Goal: Information Seeking & Learning: Learn about a topic

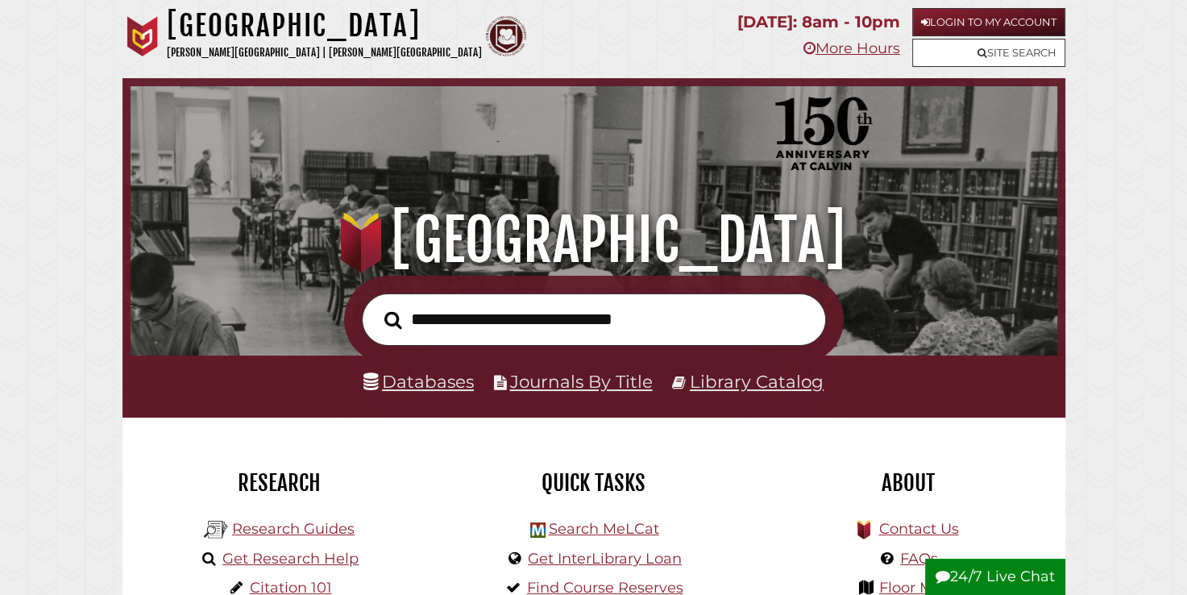
scroll to position [306, 919]
click at [426, 386] on link "Databases" at bounding box center [419, 381] width 110 height 21
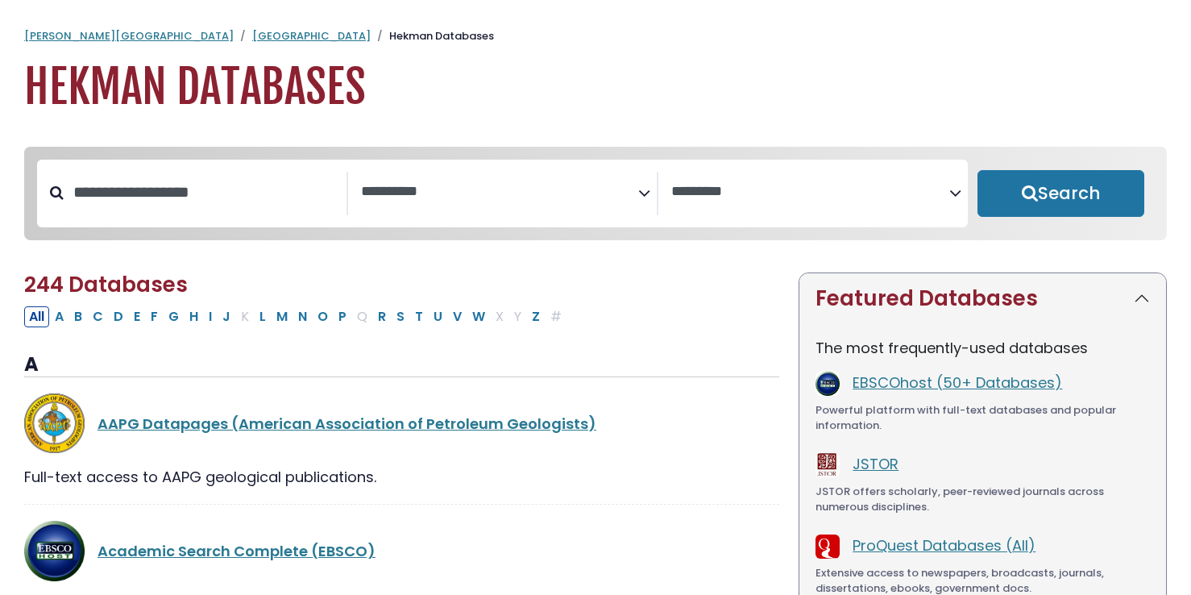
select select "Database Subject Filter"
select select "Database Vendors Filter"
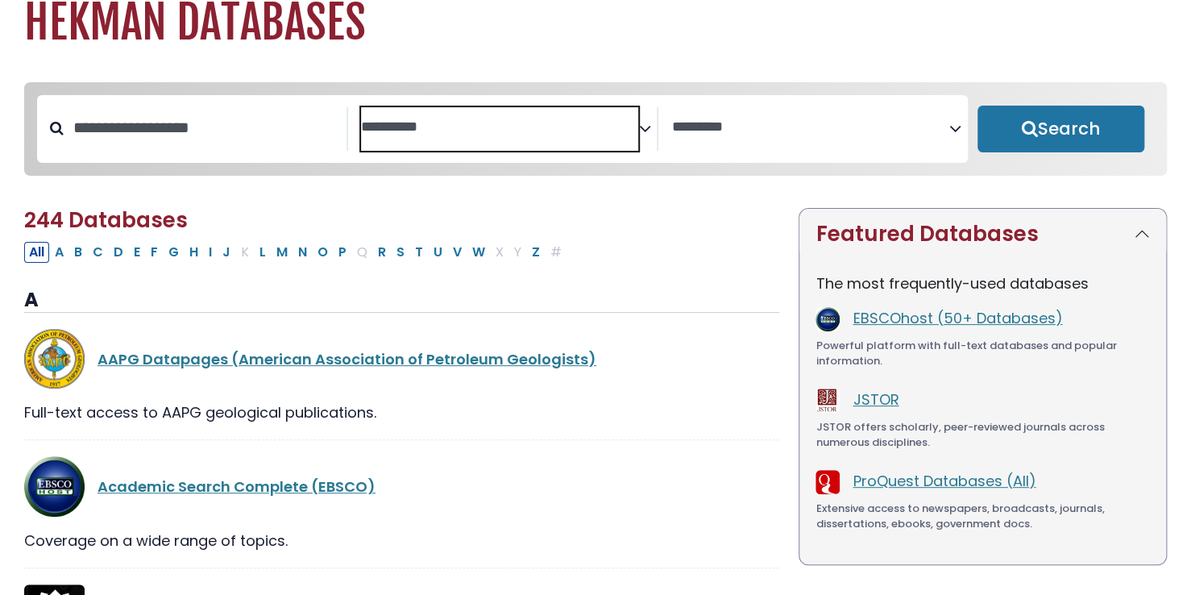
click at [455, 131] on textarea "Search" at bounding box center [500, 127] width 278 height 17
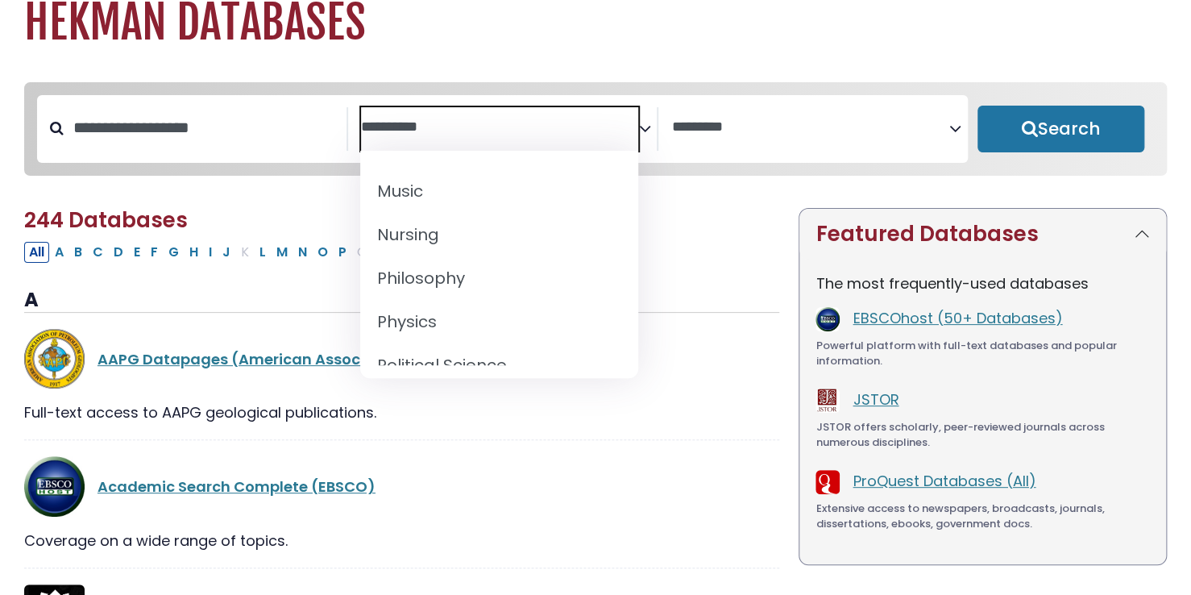
scroll to position [1274, 0]
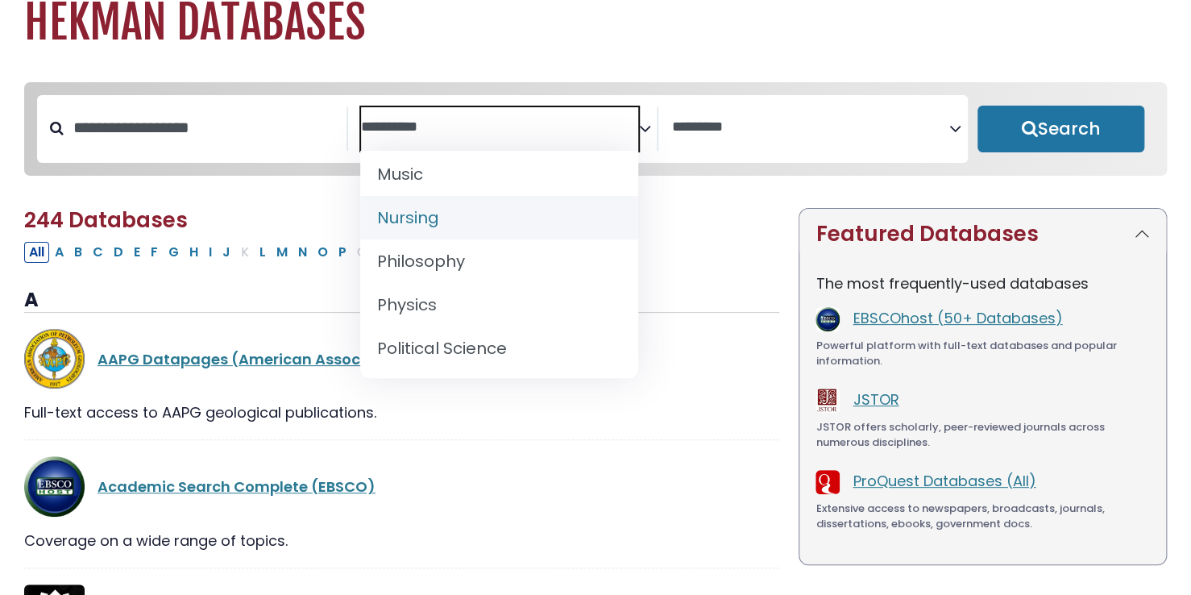
select select "*****"
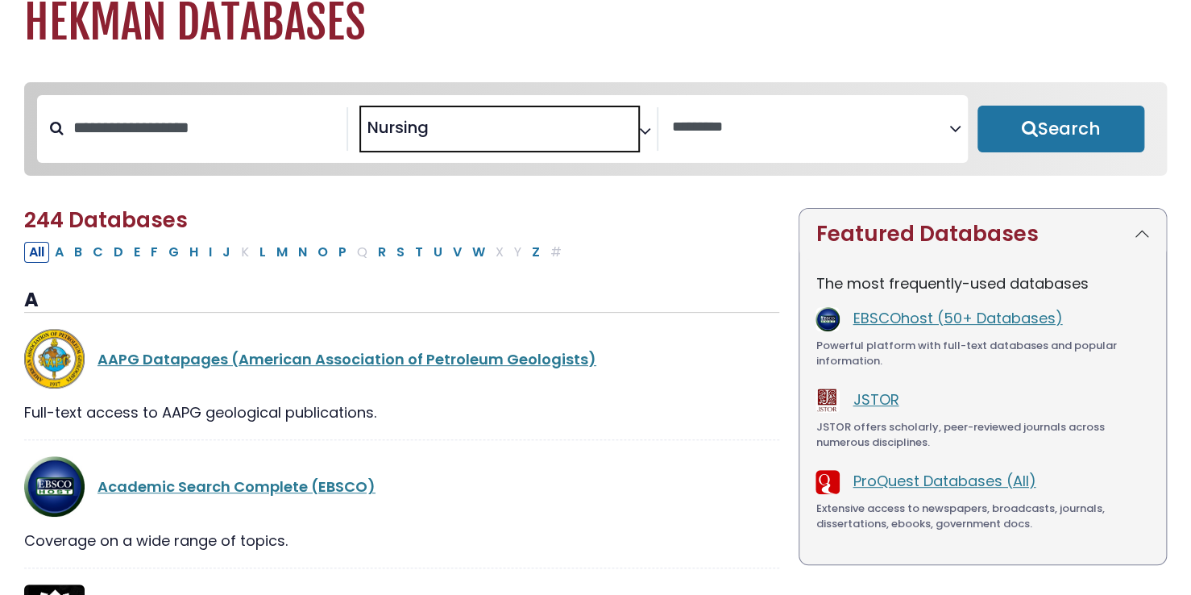
scroll to position [605, 0]
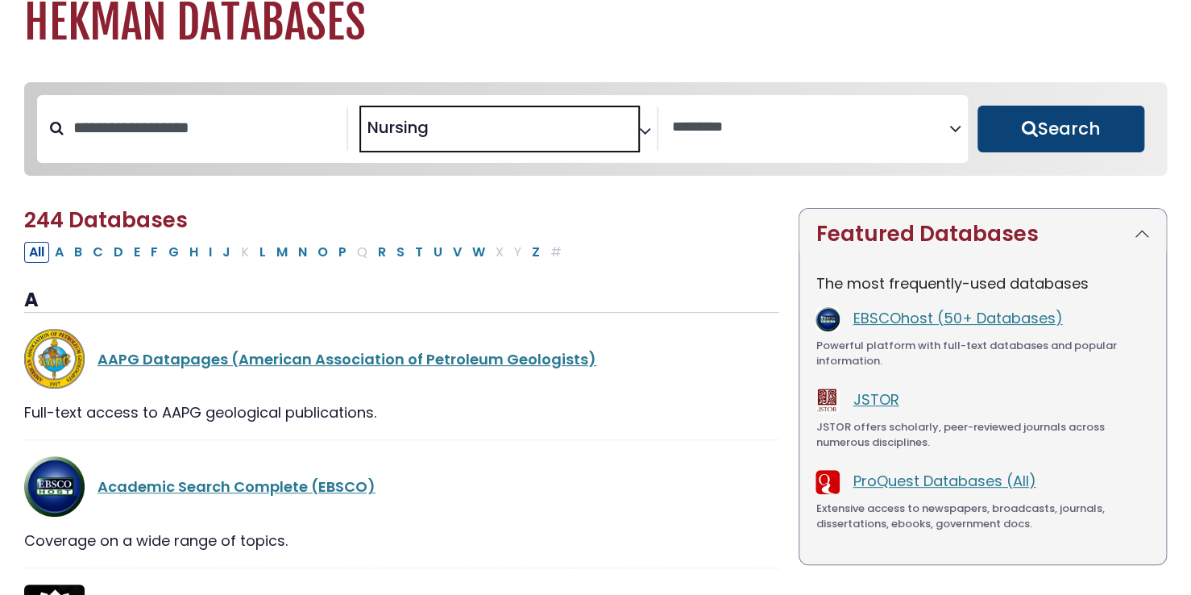
click at [1035, 123] on button "Search" at bounding box center [1061, 129] width 167 height 47
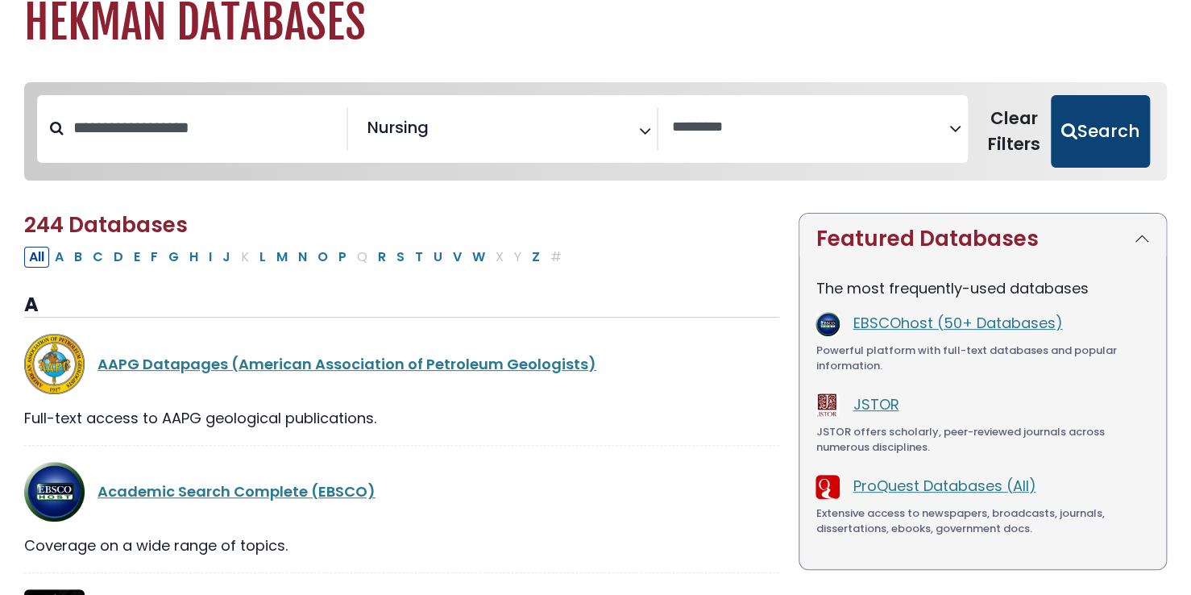
select select "Database Vendors Filter"
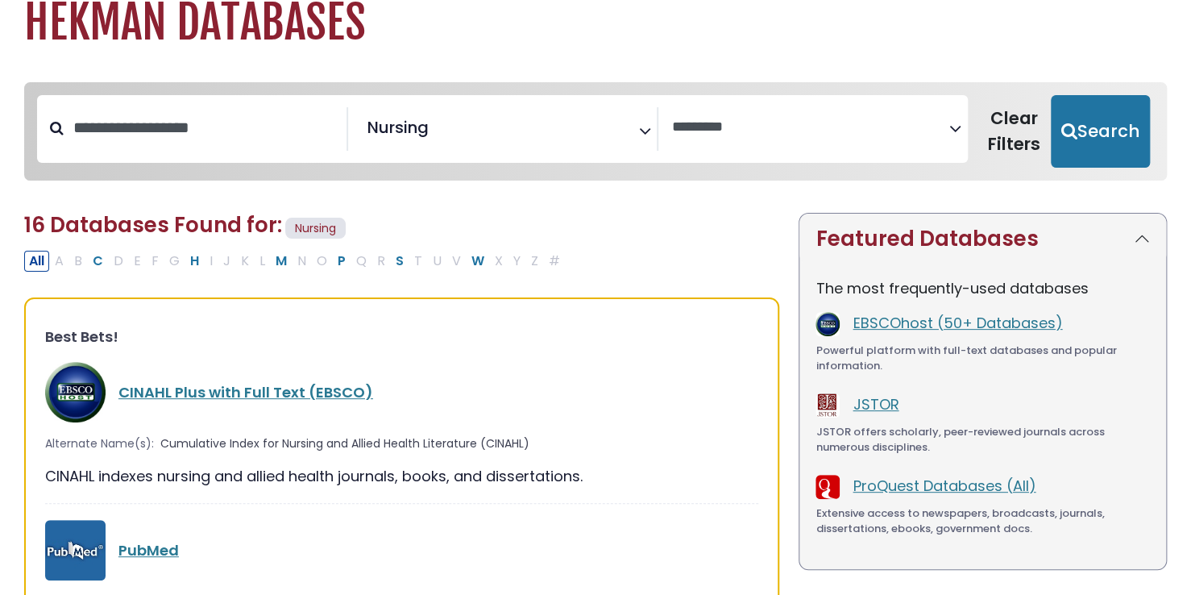
scroll to position [168, 0]
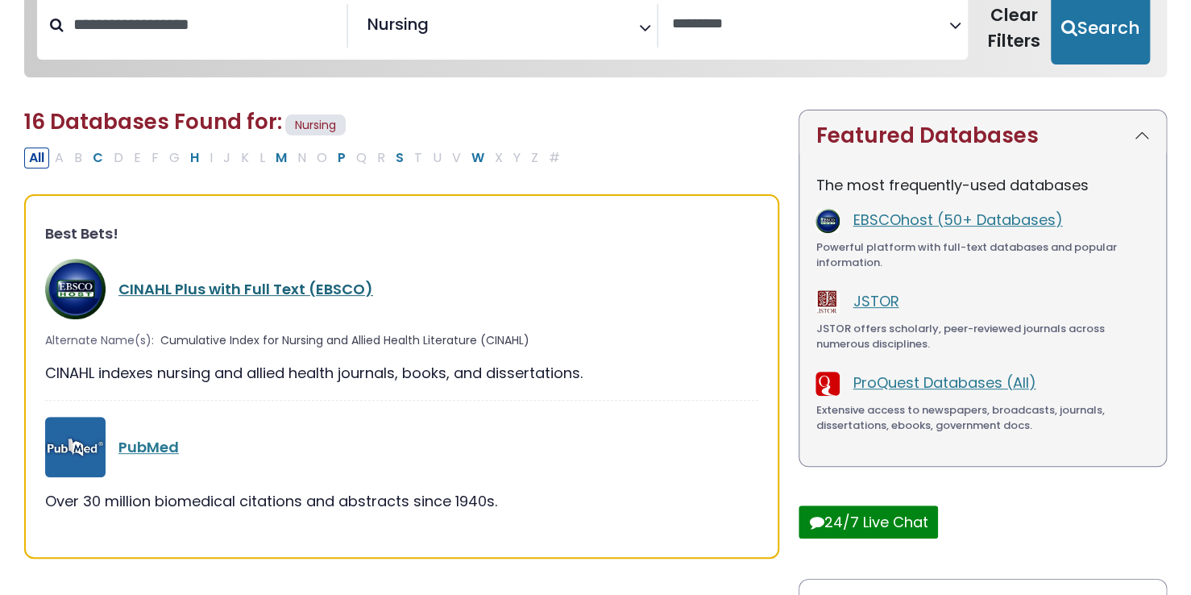
click at [241, 293] on link "CINAHL Plus with Full Text (EBSCO)" at bounding box center [245, 289] width 255 height 20
